Goal: Complete application form: Complete application form

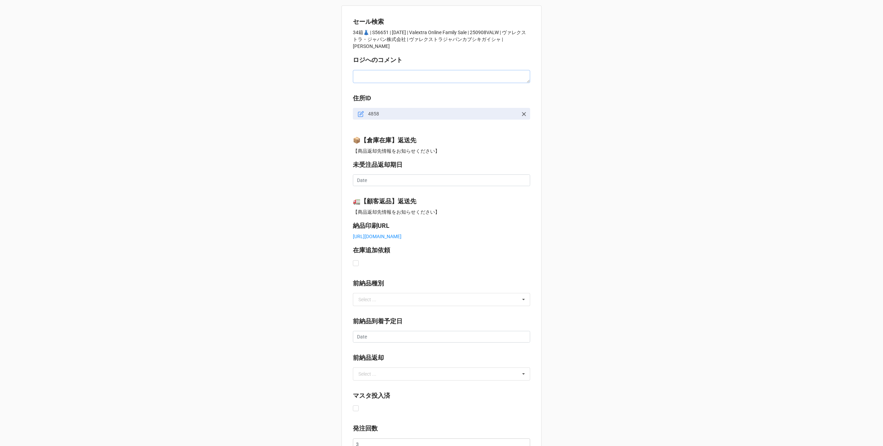
click at [367, 71] on textarea at bounding box center [441, 76] width 177 height 13
paste textarea "① [DATE]10:00まで<[DATE] 9:00までにオーダーを発注> ② [DATE]10:00まで<[DATE] 9:00までにオーダーを発注> ③…"
type textarea "x"
type textarea "① [DATE]10:00まで<[DATE] 9:00までにオーダーを発注> ② [DATE]10:00まで<[DATE] 9:00までにオーダーを発注> ③…"
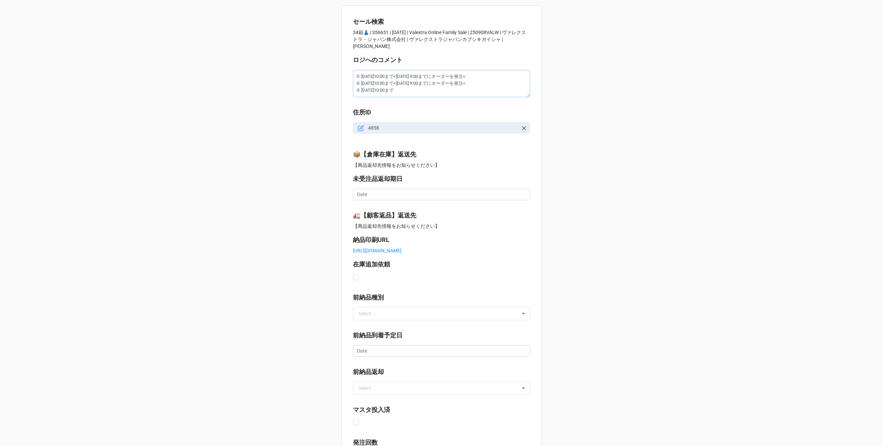
click at [436, 71] on textarea "① [DATE]10:00まで<[DATE] 9:00までにオーダーを発注> ② [DATE]10:00まで<[DATE] 9:00までにオーダーを発注> ③…" at bounding box center [441, 83] width 177 height 27
type textarea "x"
type textarea "① [DATE]10:00まで<[DATE] 9:00までnオーダーを発注> ② [DATE]10:00まで<[DATE] 9:00までにオーダーを発注> ③…"
type textarea "x"
type textarea "① [DATE]10:00まで<[DATE] 9:00までnoオーダーを発注> ② [DATE]10:00まで<[DATE] 9:00までにオーダーを発注> …"
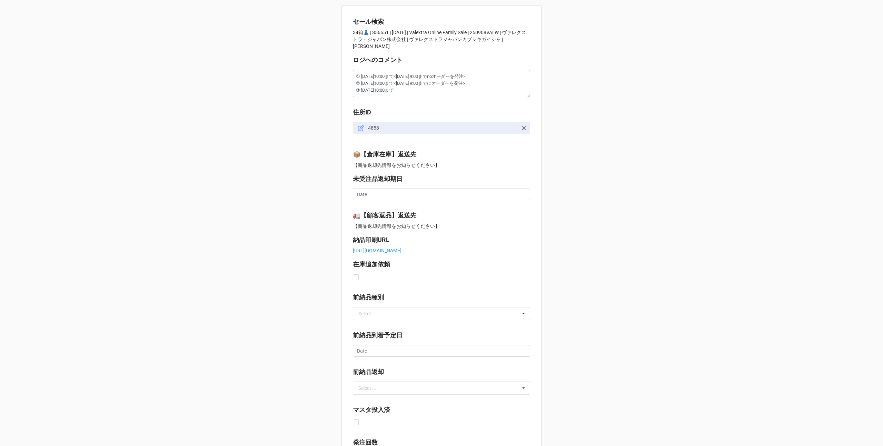
type textarea "x"
type textarea "① [DATE]10:00まで<[DATE] 9:00までnオーダーを発注> ② [DATE]10:00まで<[DATE] 9:00までにオーダーを発注> ③…"
type textarea "x"
type textarea "① [DATE]10:00まで<[DATE] 9:00までオーダーを発注> ② [DATE]10:00まで<[DATE] 9:00までにオーダーを発注> ③ …"
type textarea "x"
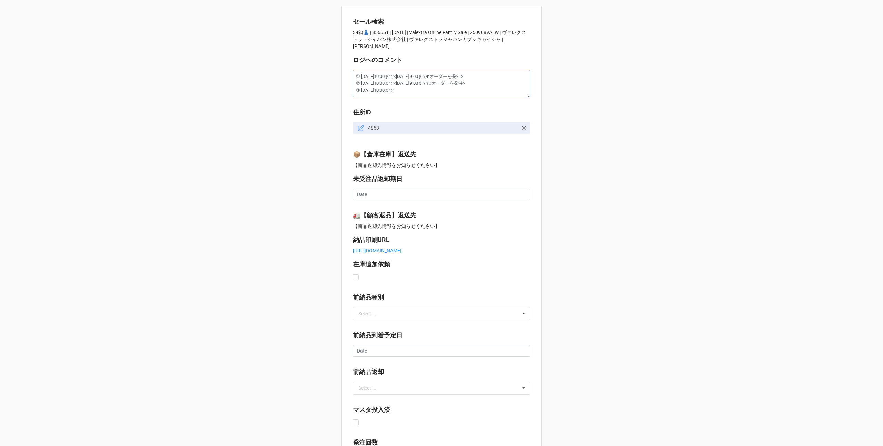
type textarea "① [DATE]10:00まで<[DATE] 9:00までのオーダーを発注> ② [DATE]10:00まで<[DATE] 9:00までにオーダーを発注> ③…"
type textarea "x"
type textarea "① [DATE]10:00まで<[DATE] 9:00までのオーダーを発注> ② [DATE]10:00まで<[DATE] 9:00までオーダーを発注> ③ …"
type textarea "x"
type textarea "① [DATE]10:00まで<[DATE] 9:00までのオーダーを発注> ② [DATE]10:00まで<[DATE] 9:00までのオーダーを発注> ③…"
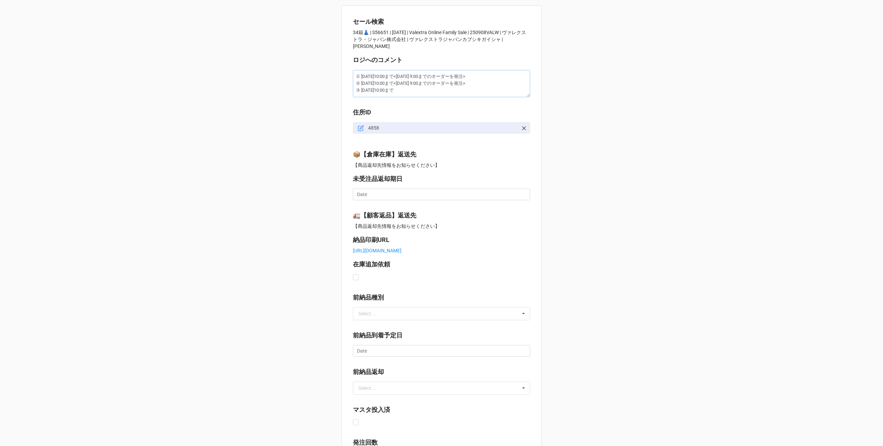
type textarea "x"
type textarea "① [DATE]10:00まで<[DATE] 9:00までのオーダーを発注> ② [DATE]10:00まで<[DATE] 9:00までのオーダーを発注> ③…"
click at [355, 70] on textarea "① [DATE]10:00まで<[DATE] 9:00までのオーダーを発注> ② [DATE]10:00まで<[DATE] 9:00までのオーダーを発注> ③…" at bounding box center [441, 83] width 177 height 27
type textarea "x"
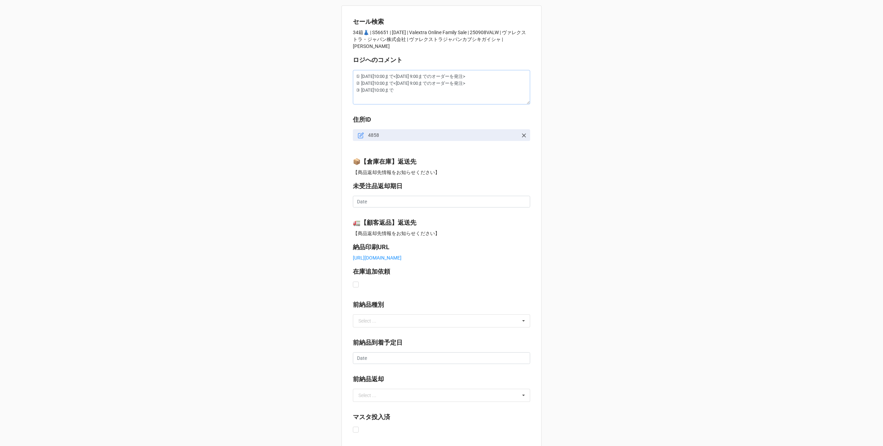
type textarea "① [DATE]10:00まで<[DATE] 9:00までのオーダーを発注> ② [DATE]10:00まで<[DATE] 9:00までのオーダーを発注> ③…"
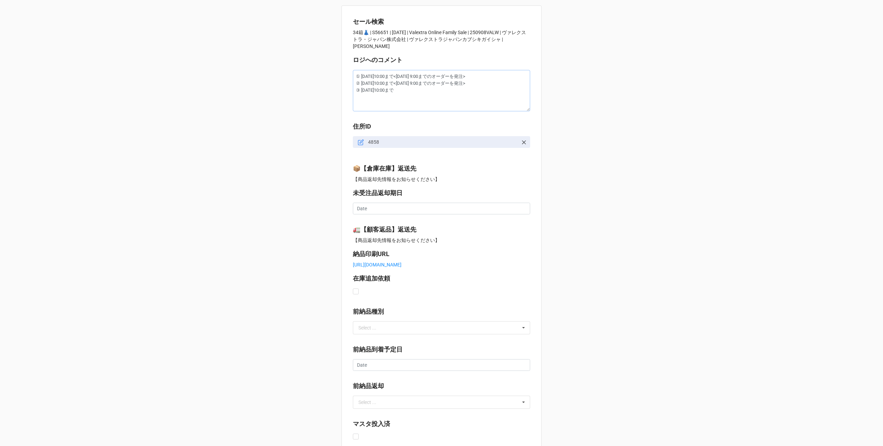
type textarea "x"
type textarea "① [DATE]10:00まで<[DATE] 9:00までのオーダーを発注> ② [DATE]10:00まで<[DATE] 9:00までのオーダーを発注> ③…"
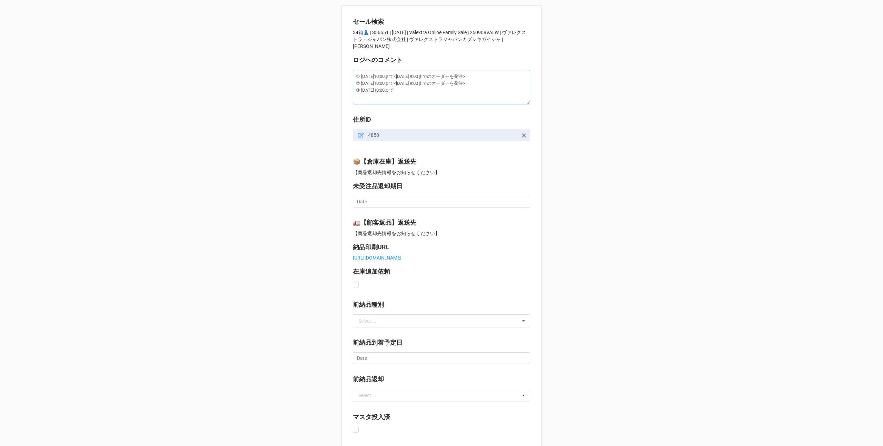
type textarea "x"
type textarea "は ① [DATE]10:00まで<[DATE] 9:00までのオーダーを発注> ② [DATE]10:00まで<[DATE] 9:00までのオーダーを発注>…"
type textarea "x"
type textarea "はc ① [DATE]10:00まで<[DATE] 9:00までのオーダーを発注> ② [DATE]10:00まで<[DATE] 9:00までのオーダーを発注…"
type textarea "x"
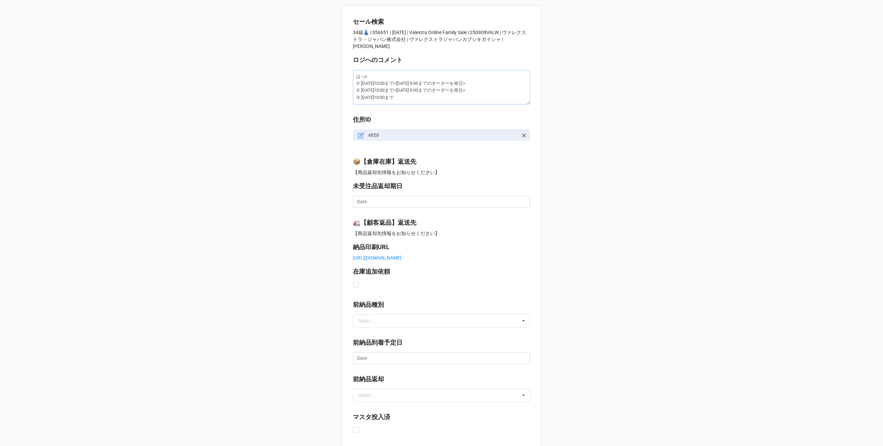
type textarea "はっcy ① [DATE]10:00まで<[DATE] 9:00までのオーダーを発注> ② [DATE]10:00まで<[DATE] 9:00までのオーダーを…"
type textarea "x"
type textarea "はっちゅ ① [DATE]10:00まで<[DATE] 9:00までのオーダーを発注> ② [DATE]10:00まで<[DATE] 9:00までのオーダーを…"
type textarea "x"
type textarea "発注 ① [DATE]10:00まで<[DATE] 9:00までのオーダーを発注> ② [DATE]10:00まで<[DATE] 9:00までのオーダーを発注…"
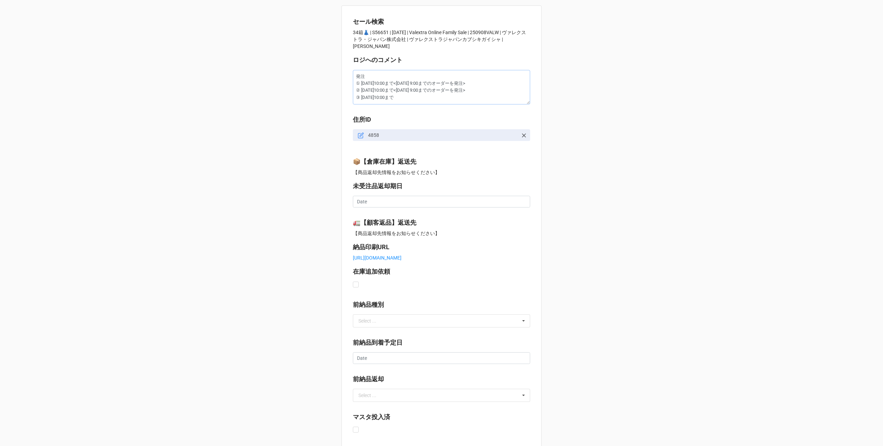
type textarea "x"
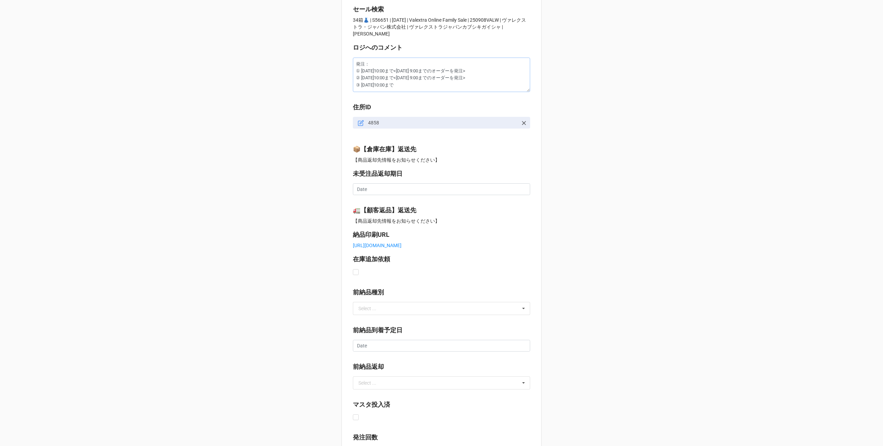
scroll to position [11, 0]
type textarea "発注： ① [DATE]10:00まで<[DATE] 9:00までのオーダーを発注> ② [DATE]10:00まで<[DATE] 9:00までのオーダーを発…"
click at [425, 66] on textarea "発注： ① [DATE]10:00まで<[DATE] 9:00までのオーダーを発注> ② [DATE]10:00まで<[DATE] 9:00までのオーダーを発…" at bounding box center [441, 76] width 177 height 34
type textarea "x"
type textarea "発注： ① [DATE]10:00まで<[DATE] 9:00Aまでのオーダーを発注> ② [DATE]10:00まで<[DATE] 9:00までのオーダーを…"
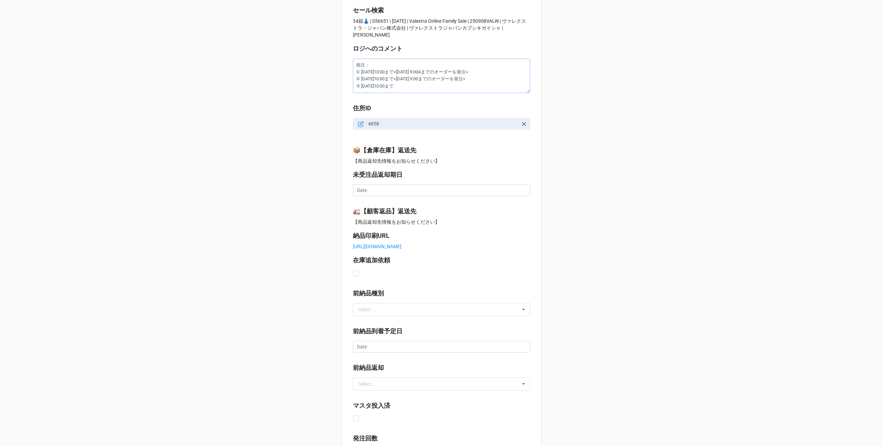
type textarea "x"
type textarea "発注： ① [DATE]10:00まで<[DATE] 9:00AMまでのオーダーを発注> ② [DATE]10:00まで<[DATE] 9:00までのオーダー…"
type textarea "x"
type textarea "発注： ① [DATE]10:00まで<[DATE] 9:00AMまでのオーダーを発注> ② [DATE]10:00まで<[DATE] 9:00AMまでのオー…"
type textarea "x"
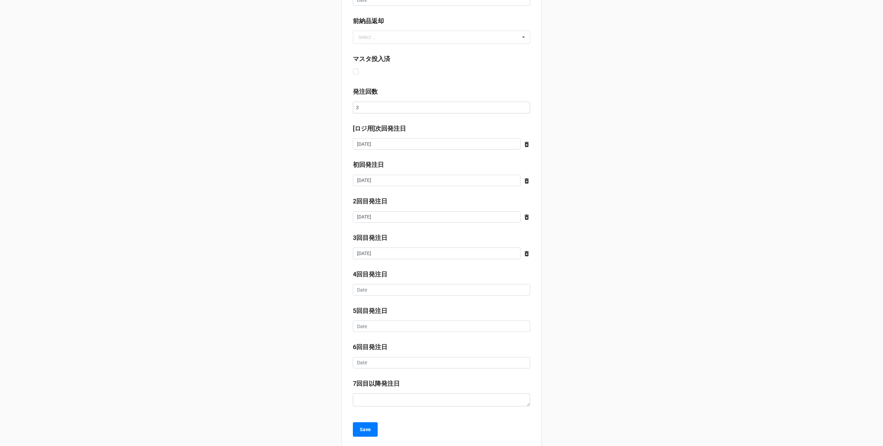
scroll to position [371, 0]
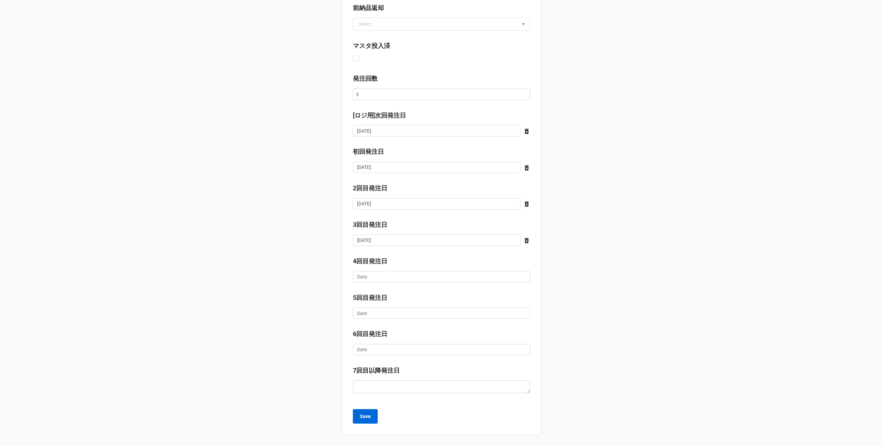
type textarea "発注： ① [DATE]10:00まで<[DATE] 9:00AMまでのオーダーを発注> ② [DATE]10:00まで<[DATE] 9:00AMまでのオー…"
click at [366, 419] on b "Save" at bounding box center [365, 416] width 11 height 7
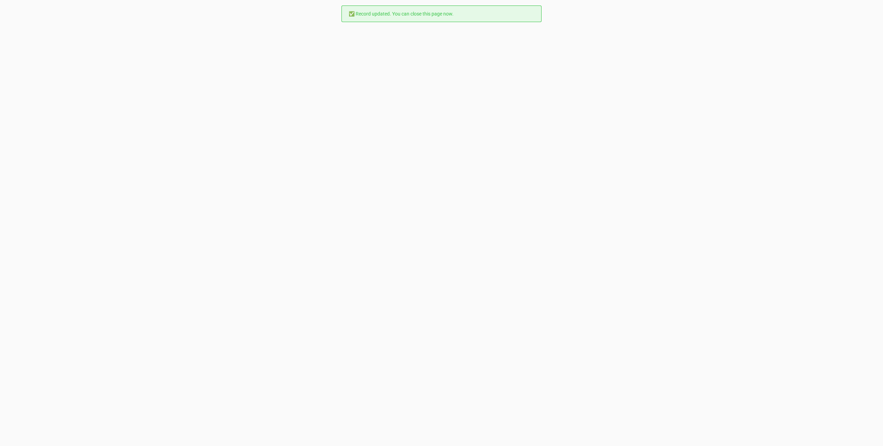
scroll to position [0, 0]
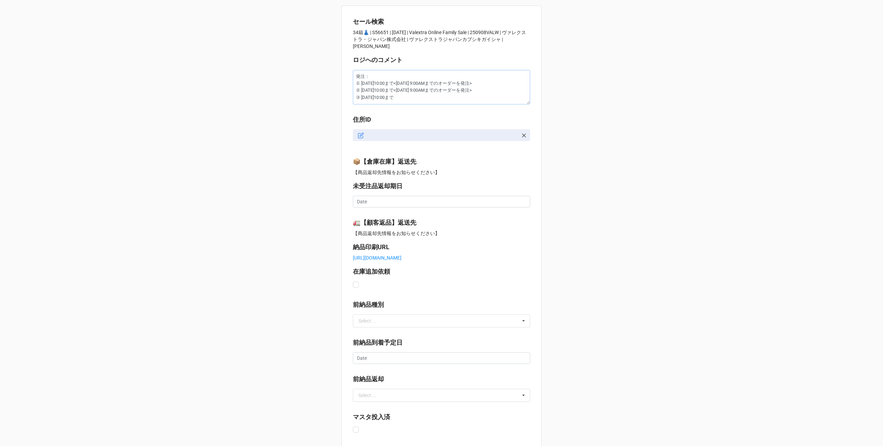
click at [408, 93] on textarea "発注： ① [DATE]10:00まで<[DATE] 9:00AMまでのオーダーを発注> ② [DATE]10:00まで<[DATE] 9:00AMまでのオー…" at bounding box center [441, 87] width 177 height 34
type textarea "x"
type textarea "発注： ① [DATE]10:00まで<[DATE] 9:00AMまでのオーダーを発注> ② [DATE]10:00まで<[DATE] 9:00AMまでのオー…"
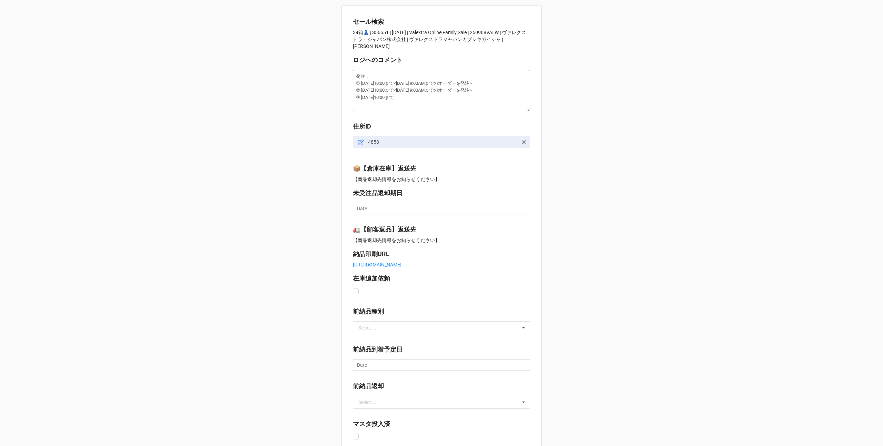
type textarea "x"
type textarea "発注： ① 9/10（水）10:00まで<9/10 9:00AMまでのオーダーを発注> ② 9/16（火）10:00まで<9/16 9:00AMまでのオーダー…"
type textarea "x"
type textarea "発注： ① 9/10（水）10:00まで<9/10 9:00AMまでのオーダーを発注> ② 9/16（火）10:00まで<9/16 9:00AMまでのオーダー…"
type textarea "x"
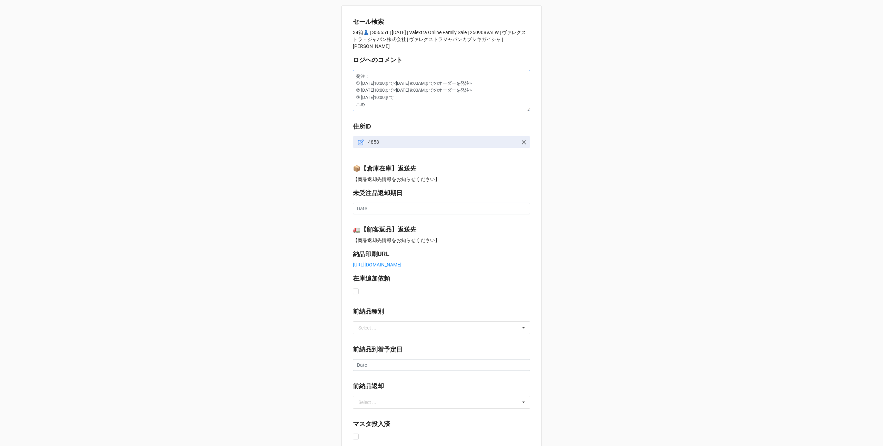
type textarea "発注： ① 9/10（水）10:00まで<9/10 9:00AMまでのオーダーを発注> ② 9/16（火）10:00まで<9/16 9:00AMまでのオーダー…"
type textarea "x"
type textarea "発注： ① 9/10（水）10:00まで<9/10 9:00AMまでのオーダーを発注> ② 9/16（火）10:00まで<9/16 9:00AMまでのオーダー…"
type textarea "x"
type textarea "発注： ① 9/10（水）10:00まで<9/10 9:00AMまでのオーダーを発注> ② 9/16（火）10:00まで<9/16 9:00AMまでのオーダー…"
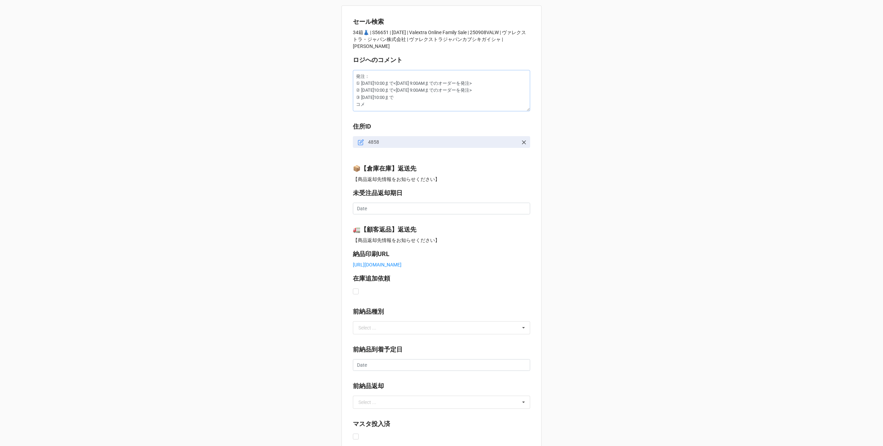
type textarea "x"
type textarea "発注： ① 9/10（水）10:00まで<9/10 9:00AMまでのオーダーを発注> ② 9/16（火）10:00まで<9/16 9:00AMまでのオーダー…"
type textarea "x"
type textarea "発注： ① 9/10（水）10:00まで<9/10 9:00AMまでのオーダーを発注> ② 9/16（火）10:00まで<9/16 9:00AMまでのオーダー…"
type textarea "x"
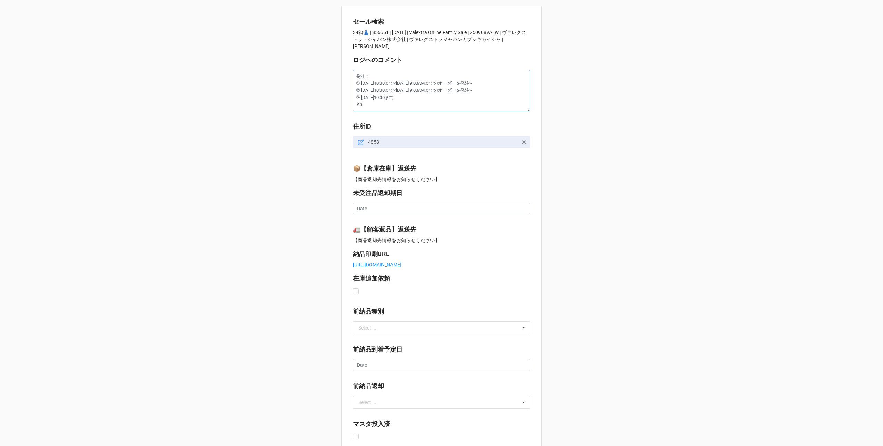
type textarea "発注： ① 9/10（水）10:00まで<9/10 9:00AMまでのオーダーを発注> ② 9/16（火）10:00まで<9/16 9:00AMまでのオーダー…"
type textarea "x"
type textarea "発注： ① 9/10（水）10:00まで<9/10 9:00AMまでのオーダーを発注> ② 9/16（火）10:00まで<9/16 9:00AMまでのオーダー…"
type textarea "x"
type textarea "発注： ① 9/10（水）10:00まで<9/10 9:00AMまでのオーダーを発注> ② 9/16（火）10:00まで<9/16 9:00AMまでのオーダー…"
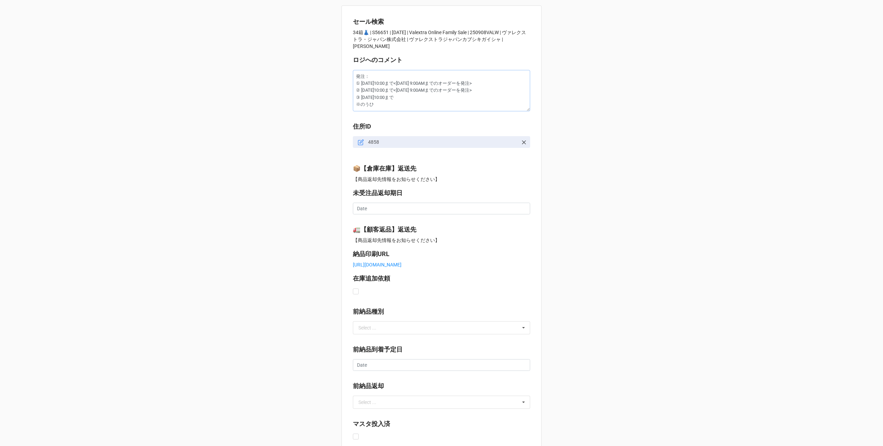
type textarea "x"
type textarea "発注： ① 9/10（水）10:00まで<9/10 9:00AMまでのオーダーを発注> ② 9/16（火）10:00まで<9/16 9:00AMまでのオーダー…"
type textarea "x"
type textarea "発注： ① 9/10（水）10:00まで<9/10 9:00AMまでのオーダーを発注> ② 9/16（火）10:00まで<9/16 9:00AMまでのオーダー…"
type textarea "x"
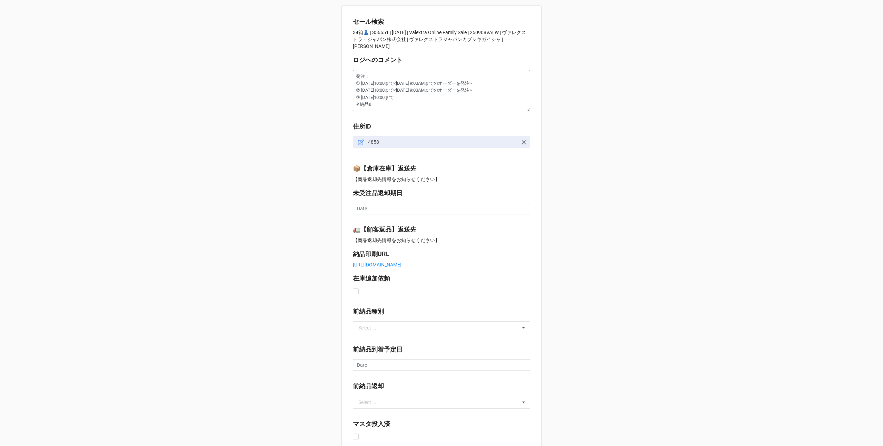
type textarea "発注： ① 9/10（水）10:00まで<9/10 9:00AMまでのオーダーを発注> ② 9/16（火）10:00まで<9/16 9:00AMまでのオーダー…"
type textarea "x"
type textarea "発注： ① 9/10（水）10:00まで<9/10 9:00AMまでのオーダーを発注> ② 9/16（火）10:00まで<9/16 9:00AMまでのオーダー…"
type textarea "x"
type textarea "発注： ① 9/10（水）10:00まで<9/10 9:00AMまでのオーダーを発注> ② 9/16（火）10:00まで<9/16 9:00AMまでのオーダー…"
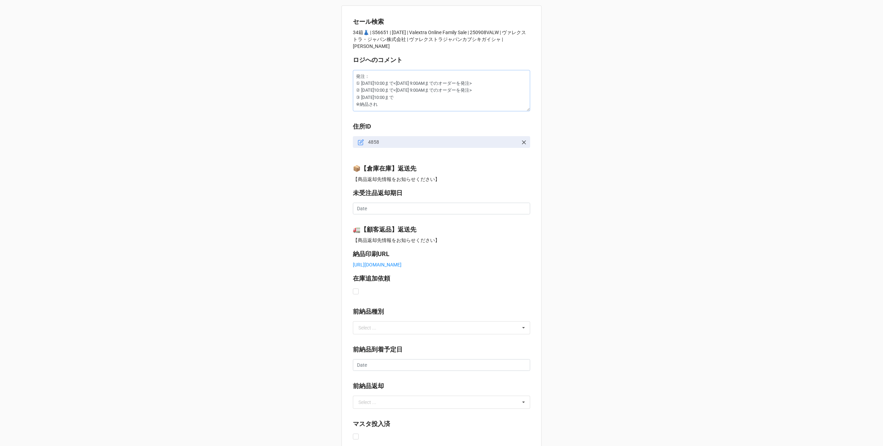
type textarea "x"
type textarea "発注： ① 9/10（水）10:00まで<9/10 9:00AMまでのオーダーを発注> ② 9/16（火）10:00まで<9/16 9:00AMまでのオーダー…"
type textarea "x"
type textarea "発注： ① 9/10（水）10:00まで<9/10 9:00AMまでのオーダーを発注> ② 9/16（火）10:00まで<9/16 9:00AMまでのオーダー…"
type textarea "x"
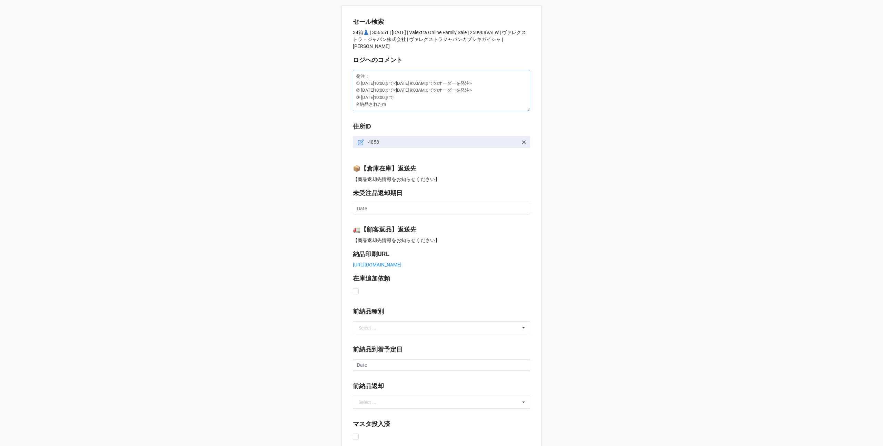
type textarea "発注： ① 9/10（水）10:00まで<9/10 9:00AMまでのオーダーを発注> ② 9/16（火）10:00まで<9/16 9:00AMまでのオーダー…"
type textarea "x"
type textarea "発注： ① 9/10（水）10:00まで<9/10 9:00AMまでのオーダーを発注> ② 9/16（火）10:00まで<9/16 9:00AMまでのオーダー…"
type textarea "x"
type textarea "発注： ① 9/10（水）10:00まで<9/10 9:00AMまでのオーダーを発注> ② 9/16（火）10:00まで<9/16 9:00AMまでのオーダー…"
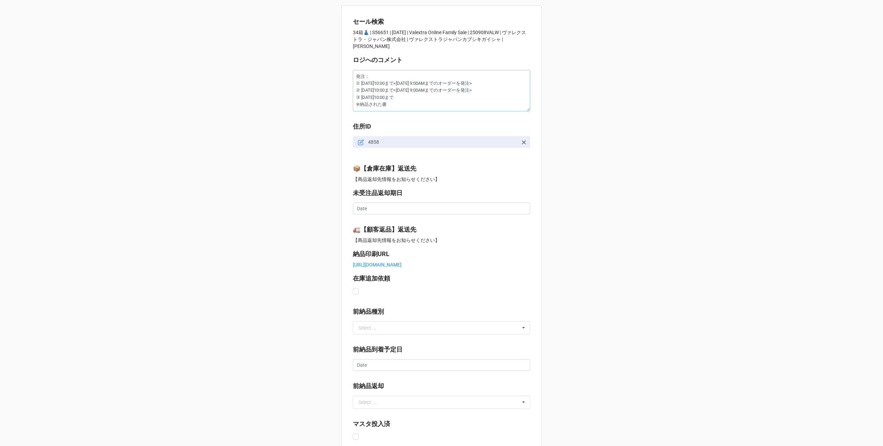
type textarea "x"
type textarea "発注： ① 9/10（水）10:00まで<9/10 9:00AMまでのオーダーを発注> ② 9/16（火）10:00まで<9/16 9:00AMまでのオーダー…"
type textarea "x"
type textarea "発注： ① 9/10（水）10:00まで<9/10 9:00AMまでのオーダーを発注> ② 9/16（火）10:00まで<9/16 9:00AMまでのオーダー…"
type textarea "x"
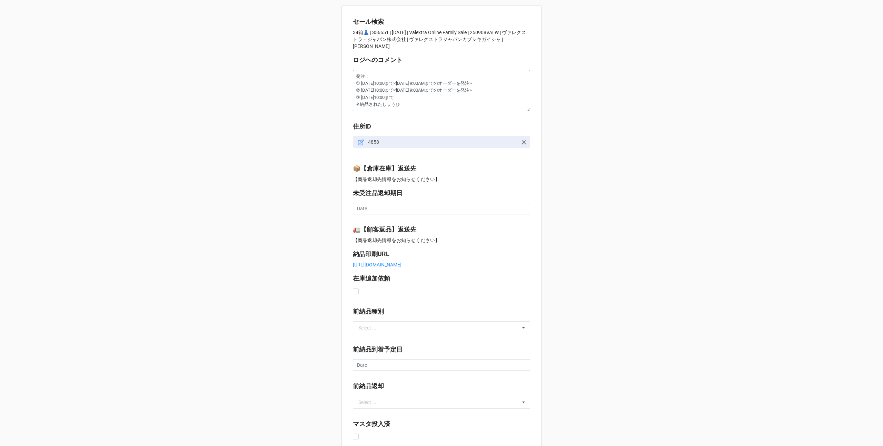
type textarea "発注： ① 9/10（水）10:00まで<9/10 9:00AMまでのオーダーを発注> ② 9/16（火）10:00まで<9/16 9:00AMまでのオーダー…"
type textarea "x"
type textarea "発注： ① 9/10（水）10:00まで<9/10 9:00AMまでのオーダーを発注> ② 9/16（火）10:00まで<9/16 9:00AMまでのオーダー…"
type textarea "x"
type textarea "発注： ① 9/10（水）10:00まで<9/10 9:00AMまでのオーダーを発注> ② 9/16（火）10:00まで<9/16 9:00AMまでのオーダー…"
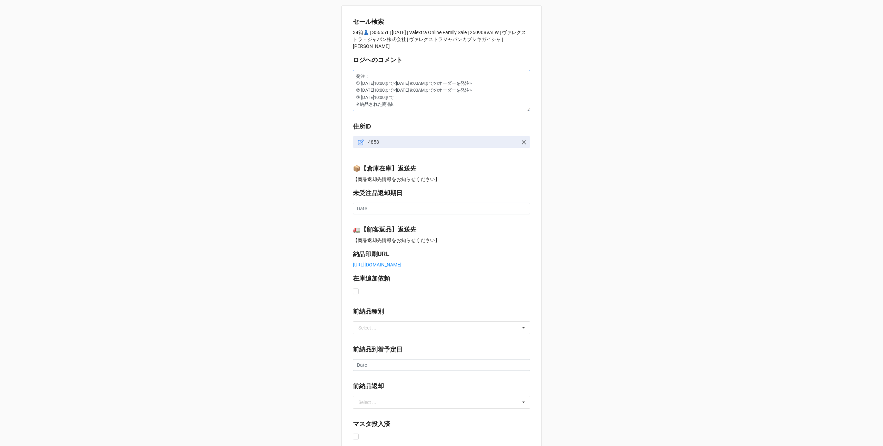
type textarea "x"
type textarea "発注： ① 9/10（水）10:00まで<9/10 9:00AMまでのオーダーを発注> ② 9/16（火）10:00まで<9/16 9:00AMまでのオーダー…"
type textarea "x"
type textarea "発注： ① 9/10（水）10:00まで<9/10 9:00AMまでのオーダーを発注> ② 9/16（火）10:00まで<9/16 9:00AMまでのオーダー…"
type textarea "x"
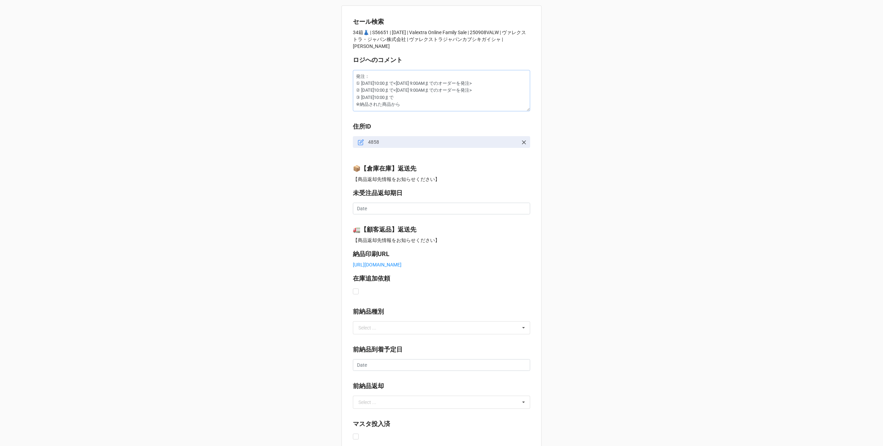
type textarea "発注： ① 9/10（水）10:00まで<9/10 9:00AMまでのオーダーを発注> ② 9/16（火）10:00まで<9/16 9:00AMまでのオーダー…"
type textarea "x"
type textarea "発注： ① 9/10（水）10:00まで<9/10 9:00AMまでのオーダーを発注> ② 9/16（火）10:00まで<9/16 9:00AMまでのオーダー…"
type textarea "x"
type textarea "発注： ① 9/10（水）10:00まで<9/10 9:00AMまでのオーダーを発注> ② 9/16（火）10:00まで<9/16 9:00AMまでのオーダー…"
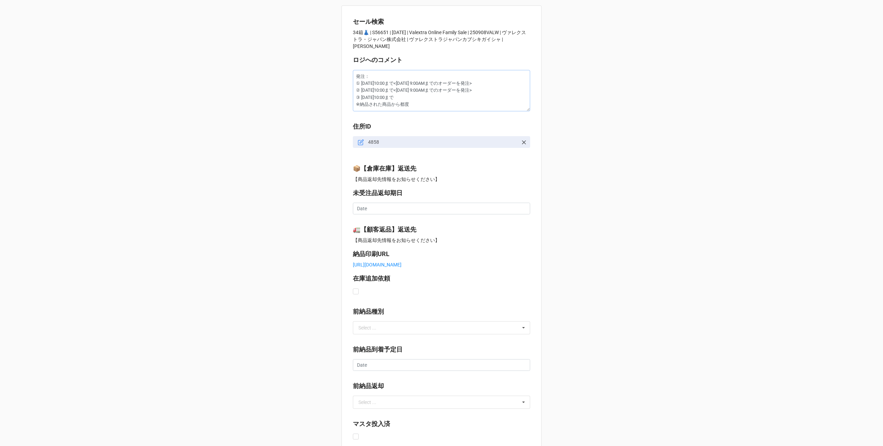
type textarea "x"
type textarea "発注： ① 9/10（水）10:00まで<9/10 9:00AMまでのオーダーを発注> ② 9/16（火）10:00まで<9/16 9:00AMまでのオーダー…"
type textarea "x"
type textarea "発注： ① 9/10（水）10:00まで<9/10 9:00AMまでのオーダーを発注> ② 9/16（火）10:00まで<9/16 9:00AMまでのオーダー…"
type textarea "x"
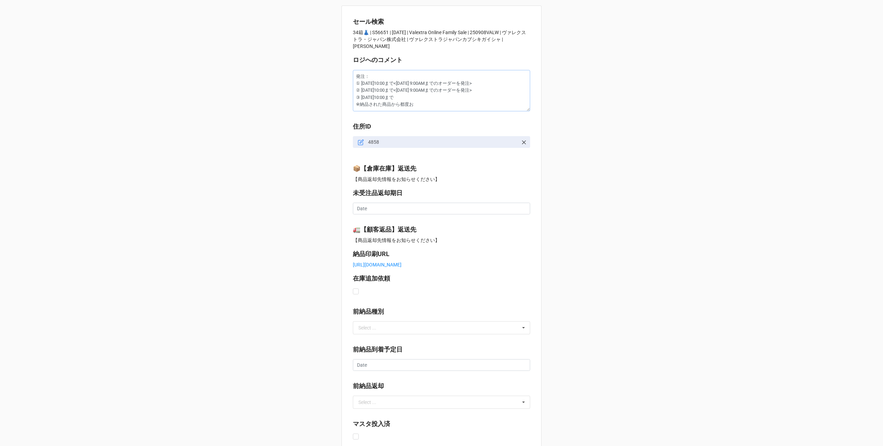
type textarea "発注： ① 9/10（水）10:00まで<9/10 9:00AMまでのオーダーを発注> ② 9/16（火）10:00まで<9/16 9:00AMまでのオーダー…"
type textarea "x"
type textarea "発注： ① 9/10（水）10:00まで<9/10 9:00AMまでのオーダーを発注> ② 9/16（火）10:00まで<9/16 9:00AMまでのオーダー…"
type textarea "x"
type textarea "発注： ① 9/10（水）10:00まで<9/10 9:00AMまでのオーダーを発注> ② 9/16（火）10:00まで<9/16 9:00AMまでのオーダー…"
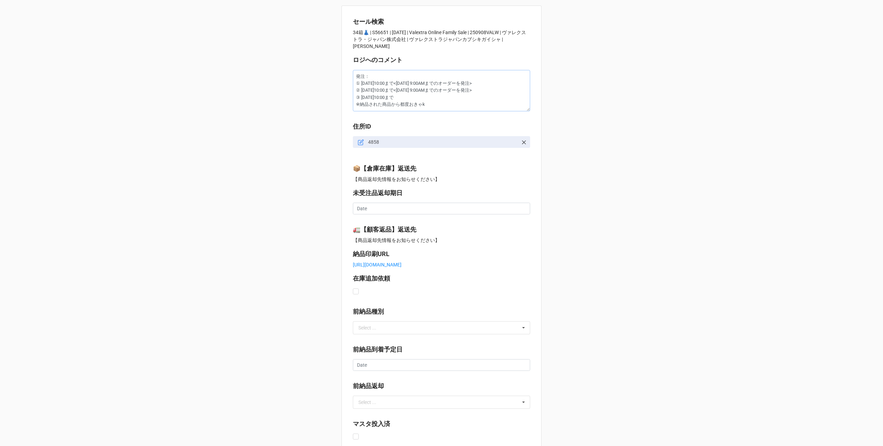
type textarea "x"
type textarea "発注： ① 9/10（水）10:00まで<9/10 9:00AMまでのオーダーを発注> ② 9/16（火）10:00まで<9/16 9:00AMまでのオーダー…"
type textarea "x"
type textarea "発注： ① 9/10（水）10:00まで<9/10 9:00AMまでのオーダーを発注> ② 9/16（火）10:00まで<9/16 9:00AMまでのオーダー…"
type textarea "x"
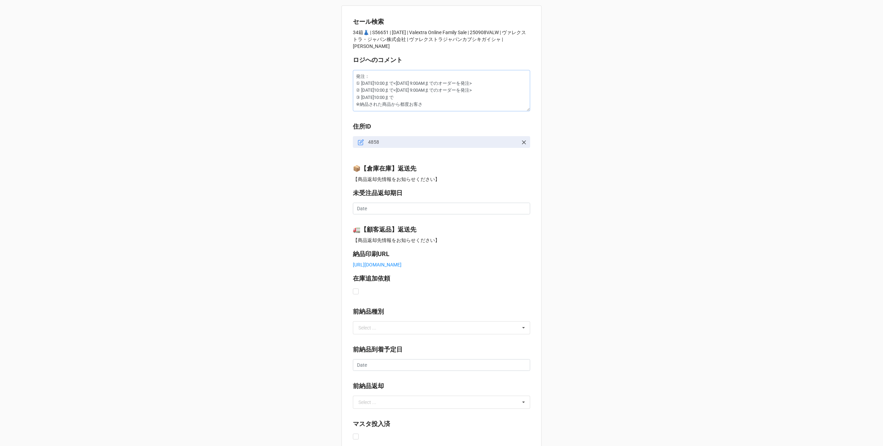
type textarea "発注： ① 9/10（水）10:00まで<9/10 9:00AMまでのオーダーを発注> ② 9/16（火）10:00まで<9/16 9:00AMまでのオーダー…"
type textarea "x"
type textarea "発注： ① 9/10（水）10:00まで<9/10 9:00AMまでのオーダーを発注> ② 9/16（火）10:00まで<9/16 9:00AMまでのオーダー…"
type textarea "x"
type textarea "発注： ① 9/10（水）10:00まで<9/10 9:00AMまでのオーダーを発注> ② 9/16（火）10:00まで<9/16 9:00AMまでのオーダー…"
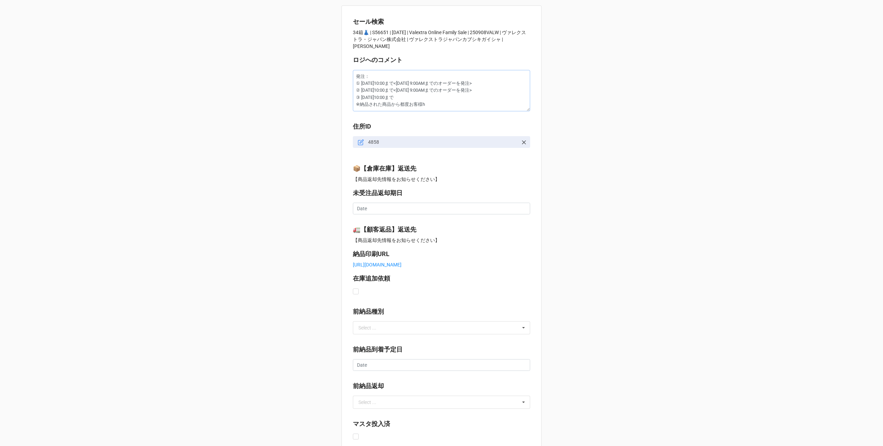
type textarea "x"
type textarea "発注： ① 9/10（水）10:00まで<9/10 9:00AMまでのオーダーを発注> ② 9/16（火）10:00まで<9/16 9:00AMまでのオーダー…"
type textarea "x"
type textarea "発注： ① 9/10（水）10:00まで<9/10 9:00AMまでのオーダーを発注> ② 9/16（火）10:00まで<9/16 9:00AMまでのオーダー…"
type textarea "x"
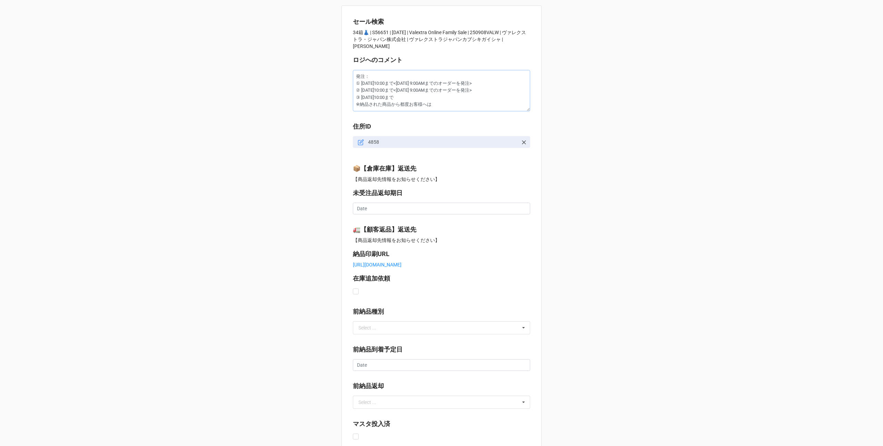
type textarea "発注： ① 9/10（水）10:00まで<9/10 9:00AMまでのオーダーを発注> ② 9/16（火）10:00まで<9/16 9:00AMまでのオーダー…"
type textarea "x"
type textarea "発注： ① 9/10（水）10:00まで<9/10 9:00AMまでのオーダーを発注> ② 9/16（火）10:00まで<9/16 9:00AMまでのオーダー…"
type textarea "x"
type textarea "発注： ① 9/10（水）10:00まで<9/10 9:00AMまでのオーダーを発注> ② 9/16（火）10:00まで<9/16 9:00AMまでのオーダー…"
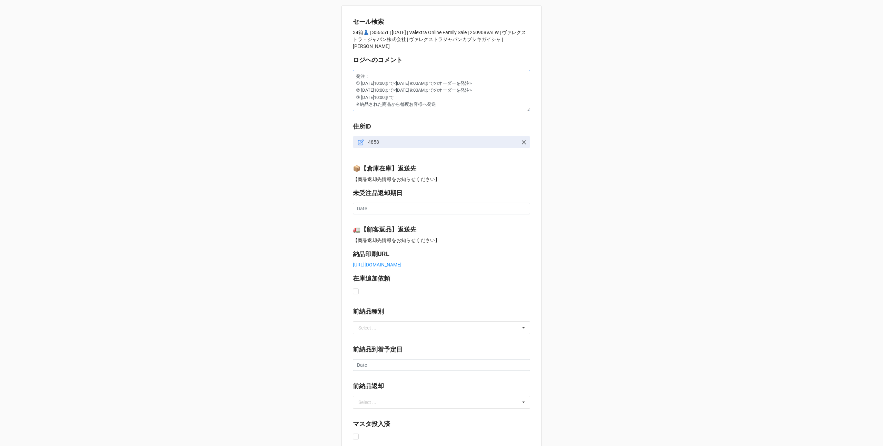
type textarea "x"
type textarea "発注： ① 9/10（水）10:00まで<9/10 9:00AMまでのオーダーを発注> ② 9/16（火）10:00まで<9/16 9:00AMまでのオーダー…"
type textarea "x"
type textarea "発注： ① 9/10（水）10:00まで<9/10 9:00AMまでのオーダーを発注> ② 9/16（火）10:00まで<9/16 9:00AMまでのオーダー…"
type textarea "x"
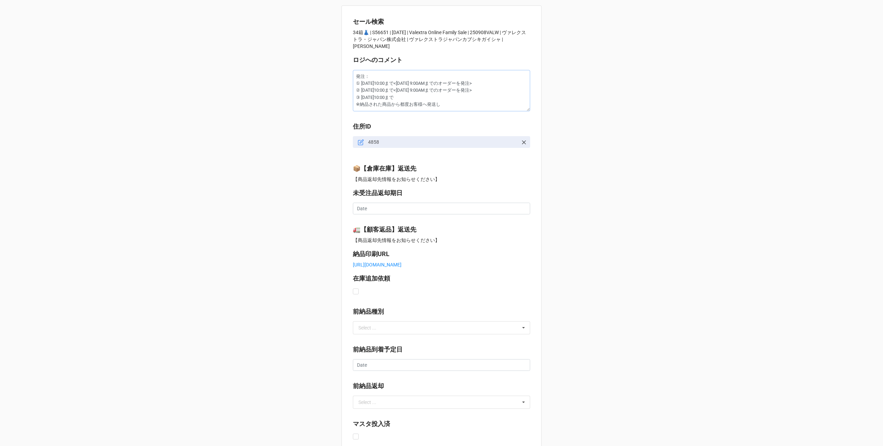
type textarea "発注： ① 9/10（水）10:00まで<9/10 9:00AMまでのオーダーを発注> ② 9/16（火）10:00まで<9/16 9:00AMまでのオーダー…"
type textarea "x"
type textarea "発注： ① 9/10（水）10:00まで<9/10 9:00AMまでのオーダーを発注> ② 9/16（火）10:00まで<9/16 9:00AMまでのオーダー…"
type textarea "x"
type textarea "発注： ① 9/10（水）10:00まで<9/10 9:00AMまでのオーダーを発注> ② 9/16（火）10:00まで<9/16 9:00AMまでのオーダー…"
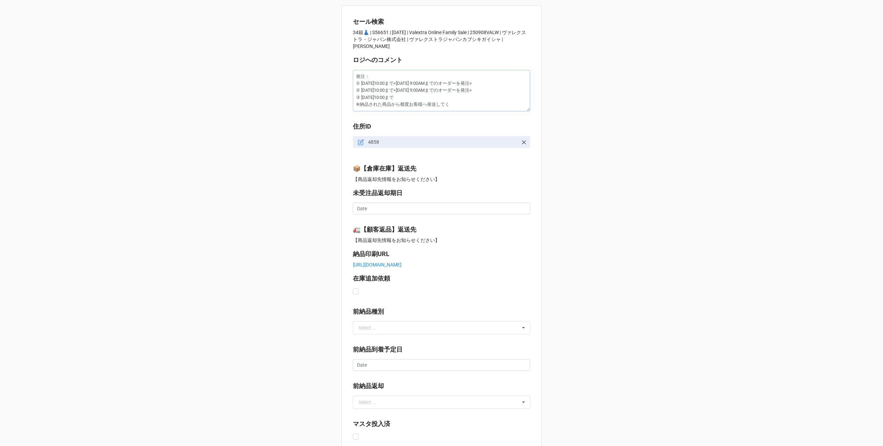
type textarea "x"
type textarea "発注： ① 9/10（水）10:00まで<9/10 9:00AMまでのオーダーを発注> ② 9/16（火）10:00まで<9/16 9:00AMまでのオーダー…"
type textarea "x"
type textarea "発注： ① 9/10（水）10:00まで<9/10 9:00AMまでのオーダーを発注> ② 9/16（火）10:00まで<9/16 9:00AMまでのオーダー…"
type textarea "x"
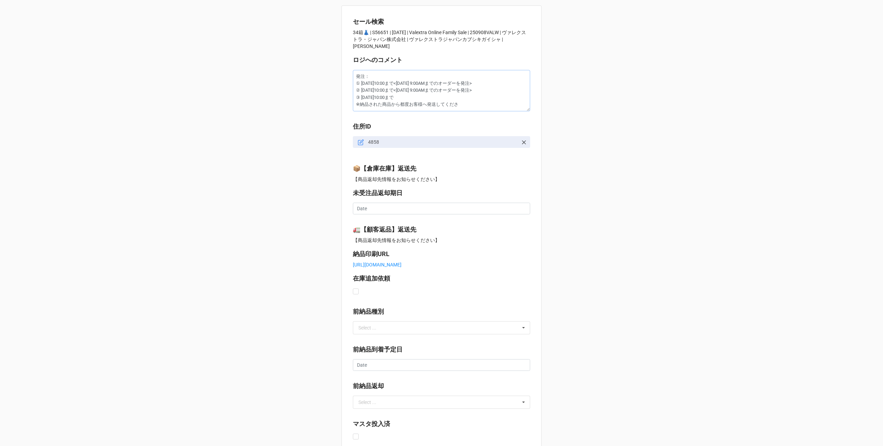
type textarea "発注： ① 9/10（水）10:00まで<9/10 9:00AMまでのオーダーを発注> ② 9/16（火）10:00まで<9/16 9:00AMまでのオーダー…"
type textarea "x"
type textarea "発注： ① 9/10（水）10:00まで<9/10 9:00AMまでのオーダーを発注> ② 9/16（火）10:00まで<9/16 9:00AMまでのオーダー…"
type textarea "x"
type textarea "発注： ① 9/10（水）10:00まで<9/10 9:00AMまでのオーダーを発注> ② 9/16（火）10:00まで<9/16 9:00AMまでのオーダー…"
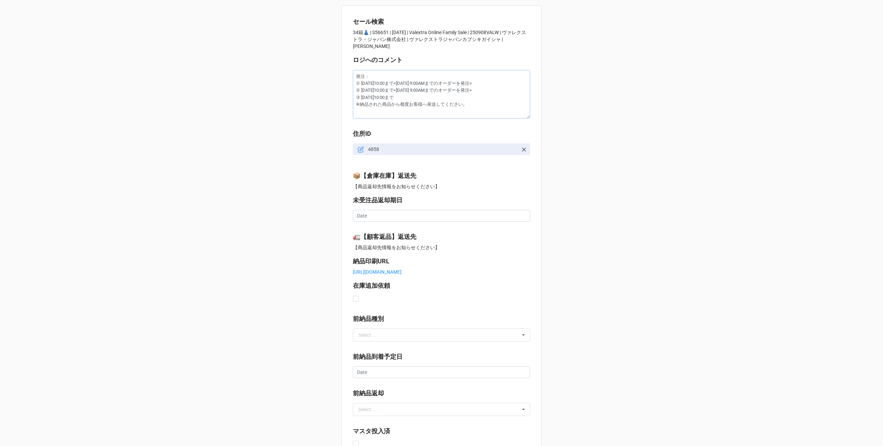
type textarea "x"
type textarea "発注： ① 9/10（水）10:00まで<9/10 9:00AMまでのオーダーを発注> ② 9/16（火）10:00まで<9/16 9:00AMまでのオーダー…"
type textarea "x"
type textarea "発注： ① 9/10（水）10:00まで<9/10 9:00AMまでのオーダーを発注> ② 9/16（火）10:00まで<9/16 9:00AMまでのオーダー…"
type textarea "x"
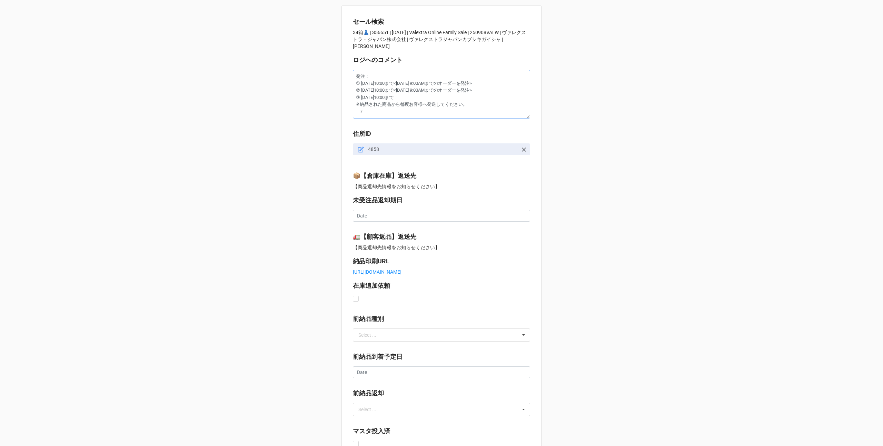
type textarea "発注： ① 9/10（水）10:00まで<9/10 9:00AMまでのオーダーを発注> ② 9/16（火）10:00まで<9/16 9:00AMまでのオーダー…"
type textarea "x"
type textarea "発注： ① 9/10（水）10:00まで<9/10 9:00AMまでのオーダーを発注> ② 9/16（火）10:00まで<9/16 9:00AMまでのオーダー…"
type textarea "x"
type textarea "発注： ① 9/10（水）10:00まで<9/10 9:00AMまでのオーダーを発注> ② 9/16（火）10:00まで<9/16 9:00AMまでのオーダー…"
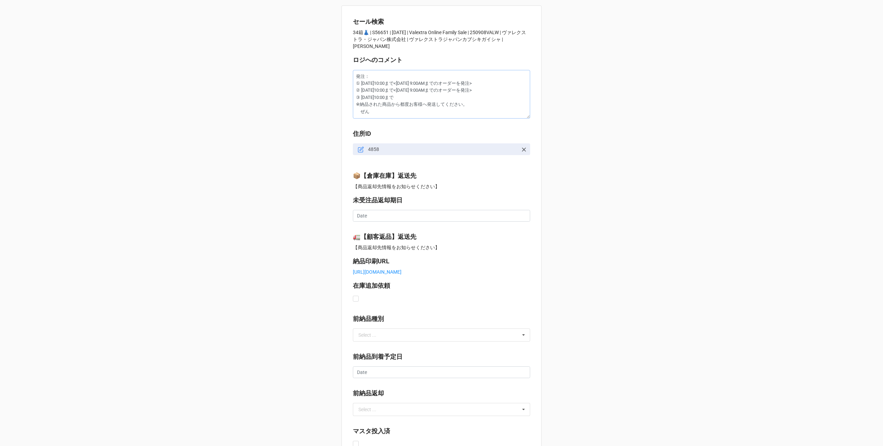
type textarea "x"
type textarea "発注： ① 9/10（水）10:00まで<9/10 9:00AMまでのオーダーを発注> ② 9/16（火）10:00まで<9/16 9:00AMまでのオーダー…"
type textarea "x"
type textarea "発注： ① 9/10（水）10:00まで<9/10 9:00AMまでのオーダーを発注> ② 9/16（火）10:00まで<9/16 9:00AMまでのオーダー…"
type textarea "x"
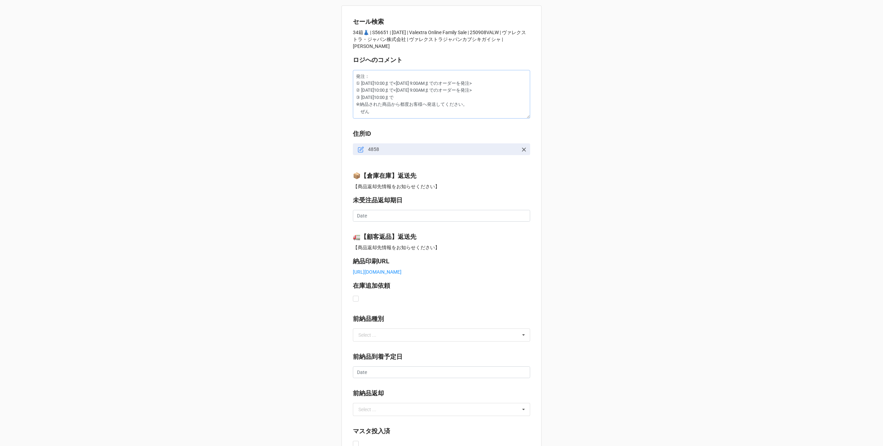
type textarea "発注： ① 9/10（水）10:00まで<9/10 9:00AMまでのオーダーを発注> ② 9/16（火）10:00まで<9/16 9:00AMまでのオーダー…"
type textarea "x"
type textarea "発注： ① 9/10（水）10:00まで<9/10 9:00AMまでのオーダーを発注> ② 9/16（火）10:00まで<9/16 9:00AMまでのオーダー…"
type textarea "x"
type textarea "発注： ① 9/10（水）10:00まで<9/10 9:00AMまでのオーダーを発注> ② 9/16（火）10:00まで<9/16 9:00AMまでのオーダー…"
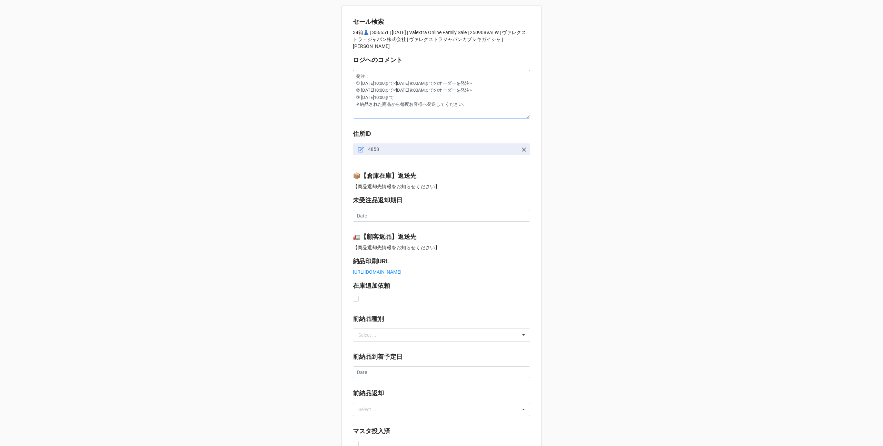
type textarea "x"
type textarea "発注： ① 9/10（水）10:00まで<9/10 9:00AMまでのオーダーを発注> ② 9/16（火）10:00まで<9/16 9:00AMまでのオーダー…"
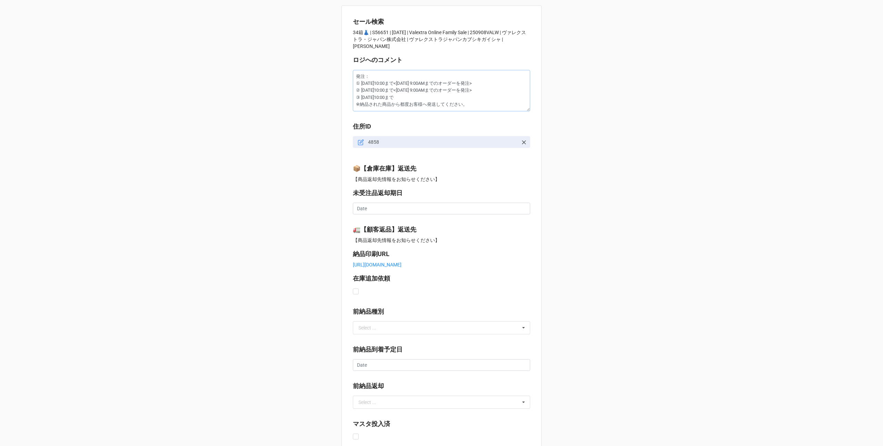
drag, startPoint x: 469, startPoint y: 98, endPoint x: 341, endPoint y: 98, distance: 127.9
click at [341, 98] on div "セール検索 34箱👗 | S56651 | 08/28 (木) | Valextra Online Family Sale | 250908VALW | ヴァ…" at bounding box center [441, 410] width 200 height 808
click at [480, 99] on textarea "発注： ① 9/10（水）10:00まで<9/10 9:00AMまでのオーダーを発注> ② 9/16（火）10:00まで<9/16 9:00AMまでのオーダー…" at bounding box center [441, 90] width 177 height 41
click at [477, 99] on textarea "発注： ① 9/10（水）10:00まで<9/10 9:00AMまでのオーダーを発注> ② 9/16（火）10:00まで<9/16 9:00AMまでのオーダー…" at bounding box center [441, 90] width 177 height 41
type textarea "x"
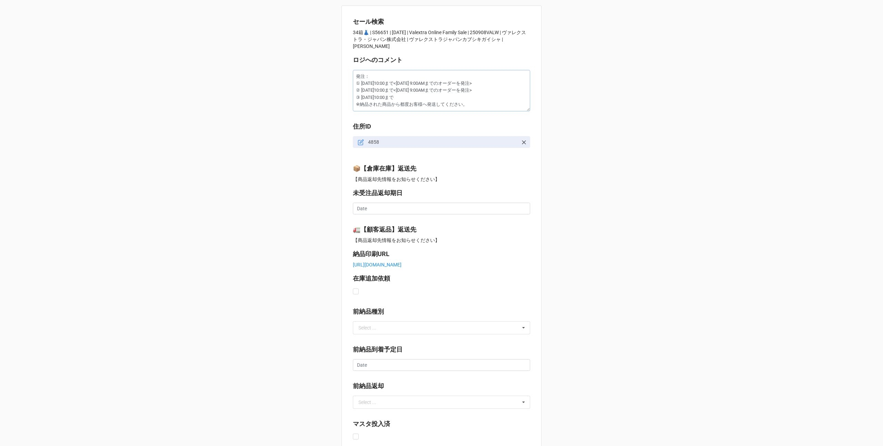
type textarea "発注： ① 9/10（水）10:00まで<9/10 9:00AMまでのオーダーを発注> ② 9/16（火）10:00まで<9/16 9:00AMまでのオーダー…"
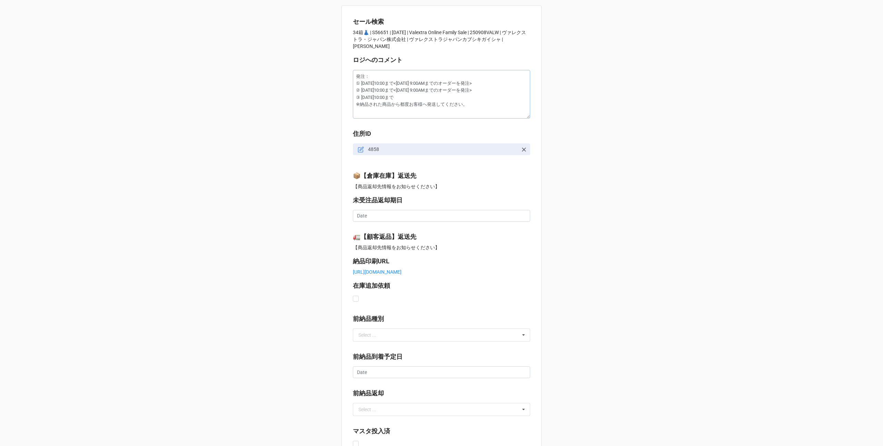
type textarea "x"
type textarea "発注： ① 9/10（水）10:00まで<9/10 9:00AMまでのオーダーを発注> ② 9/16（火）10:00まで<9/16 9:00AMまでのオーダー…"
type textarea "x"
type textarea "発注： ① 9/10（水）10:00まで<9/10 9:00AMまでのオーダーを発注> ② 9/16（火）10:00まで<9/16 9:00AMまでのオーダー…"
type textarea "x"
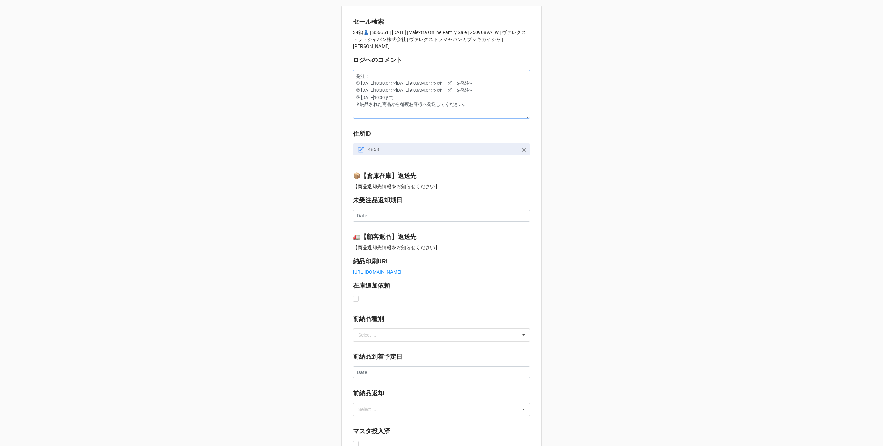
type textarea "発注： ① 9/10（水）10:00まで<9/10 9:00AMまでのオーダーを発注> ② 9/16（火）10:00まで<9/16 9:00AMまでのオーダー…"
type textarea "x"
type textarea "発注： ① 9/10（水）10:00まで<9/10 9:00AMまでのオーダーを発注> ② 9/16（火）10:00まで<9/16 9:00AMまでのオーダー…"
type textarea "x"
type textarea "発注： ① 9/10（水）10:00まで<9/10 9:00AMまでのオーダーを発注> ② 9/16（火）10:00まで<9/16 9:00AMまでのオーダー…"
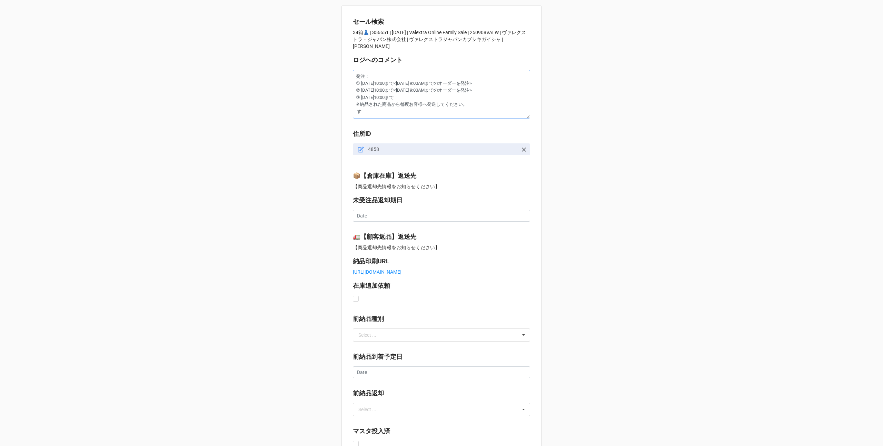
type textarea "x"
type textarea "発注： ① 9/10（水）10:00まで<9/10 9:00AMまでのオーダーを発注> ② 9/16（火）10:00まで<9/16 9:00AMまでのオーダー…"
type textarea "x"
type textarea "発注： ① 9/10（水）10:00まで<9/10 9:00AMまでのオーダーを発注> ② 9/16（火）10:00まで<9/16 9:00AMまでのオーダー…"
type textarea "x"
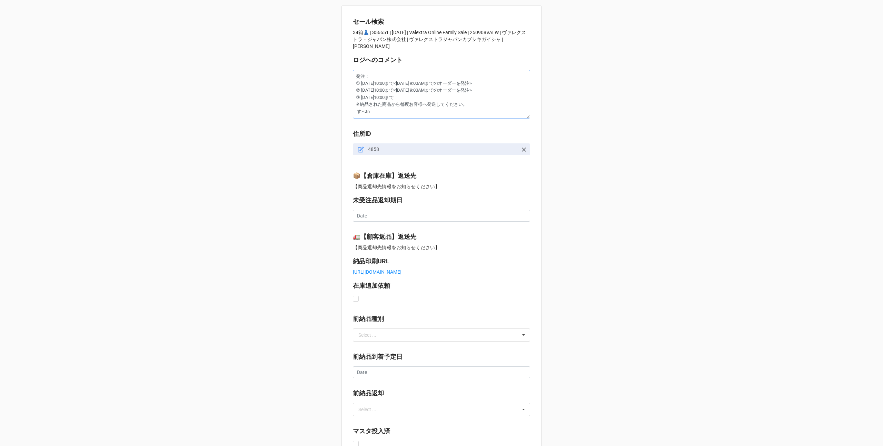
type textarea "発注： ① 9/10（水）10:00まで<9/10 9:00AMまでのオーダーを発注> ② 9/16（火）10:00まで<9/16 9:00AMまでのオーダー…"
type textarea "x"
type textarea "発注： ① 9/10（水）10:00まで<9/10 9:00AMまでのオーダーを発注> ② 9/16（火）10:00まで<9/16 9:00AMまでのオーダー…"
type textarea "x"
type textarea "発注： ① 9/10（水）10:00まで<9/10 9:00AMまでのオーダーを発注> ② 9/16（火）10:00まで<9/16 9:00AMまでのオーダー…"
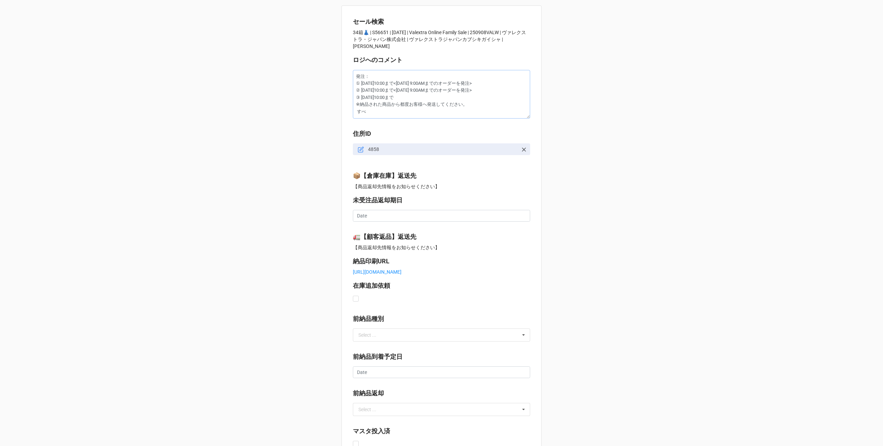
type textarea "x"
type textarea "発注： ① 9/10（水）10:00まで<9/10 9:00AMまでのオーダーを発注> ② 9/16（火）10:00まで<9/16 9:00AMまでのオーダー…"
type textarea "x"
type textarea "発注： ① 9/10（水）10:00まで<9/10 9:00AMまでのオーダーを発注> ② 9/16（火）10:00まで<9/16 9:00AMまでのオーダー…"
type textarea "x"
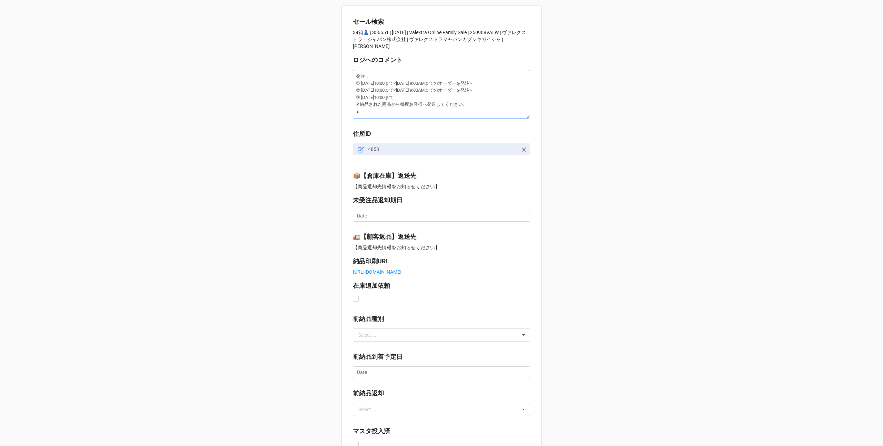
type textarea "発注： ① 9/10（水）10:00まで<9/10 9:00AMまでのオーダーを発注> ② 9/16（火）10:00まで<9/16 9:00AMまでのオーダー…"
type textarea "x"
type textarea "発注： ① 9/10（水）10:00まで<9/10 9:00AMまでのオーダーを発注> ② 9/16（火）10:00まで<9/16 9:00AMまでのオーダー…"
type textarea "x"
type textarea "発注： ① 9/10（水）10:00まで<9/10 9:00AMまでのオーダーを発注> ② 9/16（火）10:00まで<9/16 9:00AMまでのオーダー…"
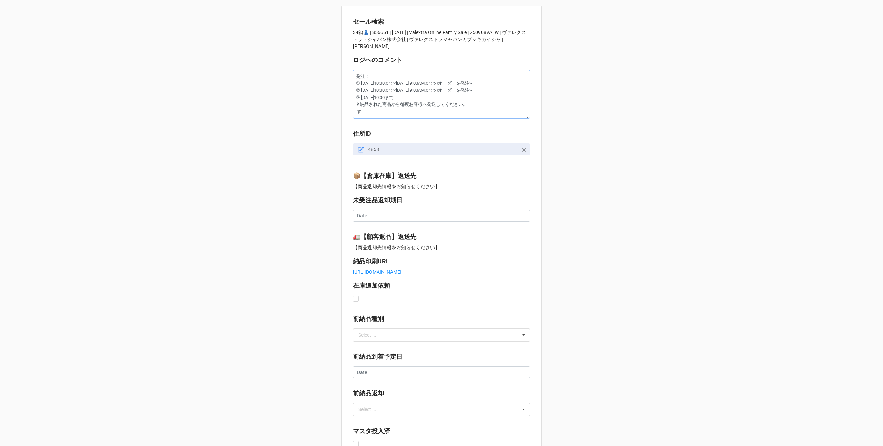
type textarea "x"
type textarea "発注： ① 9/10（水）10:00まで<9/10 9:00AMまでのオーダーを発注> ② 9/16（火）10:00まで<9/16 9:00AMまでのオーダー…"
type textarea "x"
type textarea "発注： ① 9/10（水）10:00まで<9/10 9:00AMまでのオーダーを発注> ② 9/16（火）10:00まで<9/16 9:00AMまでのオーダー…"
type textarea "x"
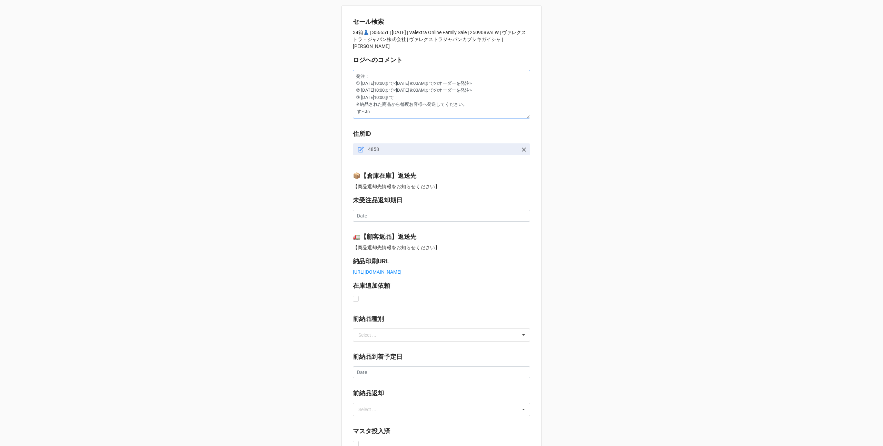
type textarea "発注： ① 9/10（水）10:00まで<9/10 9:00AMまでのオーダーを発注> ② 9/16（火）10:00まで<9/16 9:00AMまでのオーダー…"
type textarea "x"
type textarea "発注： ① 9/10（水）10:00まで<9/10 9:00AMまでのオーダーを発注> ② 9/16（火）10:00まで<9/16 9:00AMまでのオーダー…"
type textarea "x"
type textarea "発注： ① 9/10（水）10:00まで<9/10 9:00AMまでのオーダーを発注> ② 9/16（火）10:00まで<9/16 9:00AMまでのオーダー…"
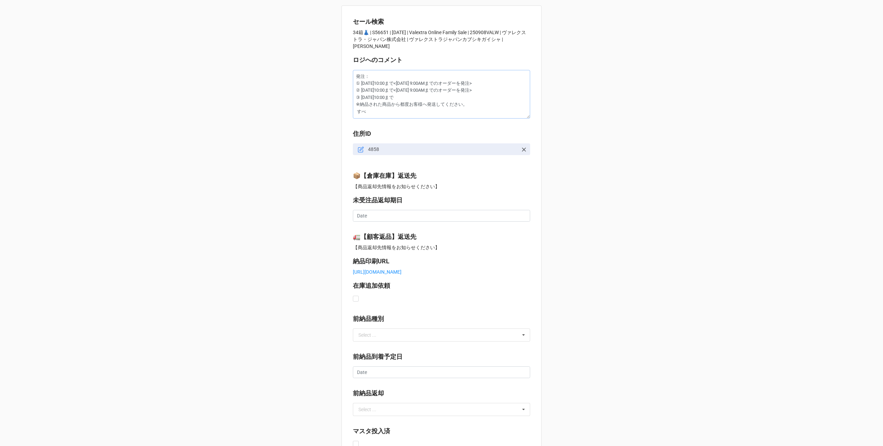
type textarea "x"
type textarea "発注： ① 9/10（水）10:00まで<9/10 9:00AMまでのオーダーを発注> ② 9/16（火）10:00まで<9/16 9:00AMまでのオーダー…"
type textarea "x"
type textarea "発注： ① 9/10（水）10:00まで<9/10 9:00AMまでのオーダーを発注> ② 9/16（火）10:00まで<9/16 9:00AMまでのオーダー…"
type textarea "x"
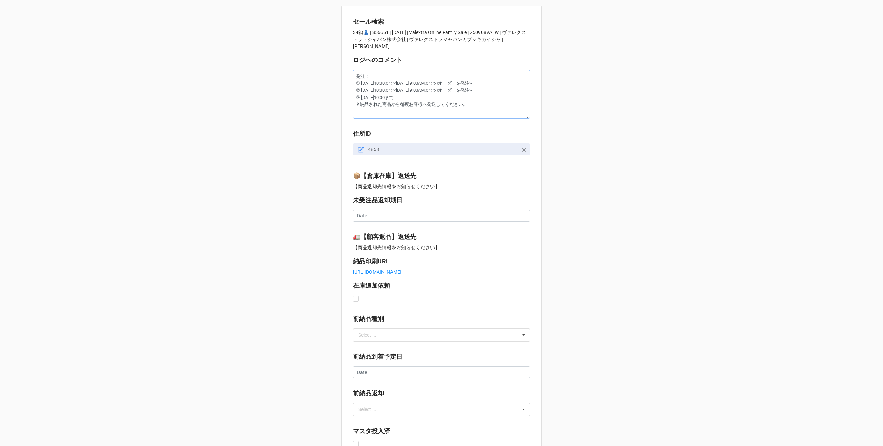
type textarea "発注： ① 9/10（水）10:00まで<9/10 9:00AMまでのオーダーを発注> ② 9/16（火）10:00まで<9/16 9:00AMまでのオーダー…"
type textarea "x"
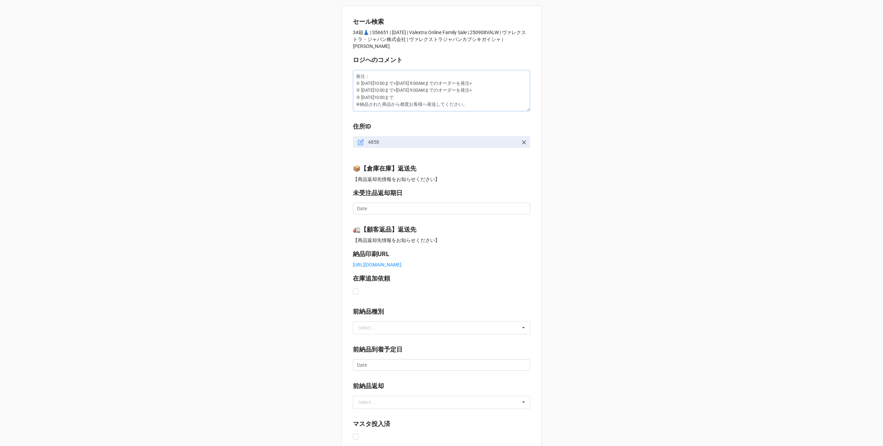
drag, startPoint x: 474, startPoint y: 101, endPoint x: 340, endPoint y: 98, distance: 134.2
click at [341, 98] on div "セール検索 34箱👗 | S56651 | 08/28 (木) | Valextra Online Family Sale | 250908VALW | ヴァ…" at bounding box center [441, 410] width 200 height 808
type textarea "発注： ① 9/10（水）10:00まで<9/10 9:00AMまでのオーダーを発注> ② 9/16（火）10:00まで<9/16 9:00AMまでのオーダー…"
click at [457, 96] on textarea "発注： ① 9/10（水）10:00まで<9/10 9:00AMまでのオーダーを発注> ② 9/16（火）10:00まで<9/16 9:00AMまでのオーダー…" at bounding box center [441, 90] width 177 height 41
drag, startPoint x: 471, startPoint y: 97, endPoint x: 336, endPoint y: 97, distance: 134.8
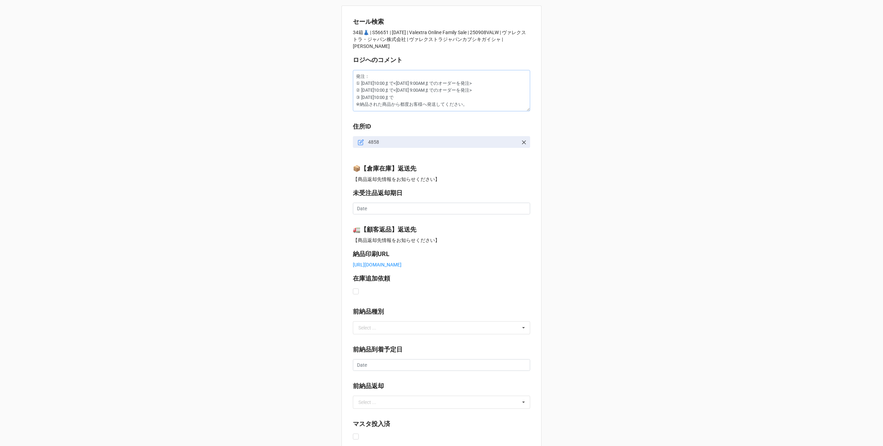
click at [336, 97] on div "セール検索 34箱👗 | S56651 | 08/28 (木) | Valextra Online Family Sale | 250908VALW | ヴァ…" at bounding box center [441, 412] width 883 height 824
paste textarea "、"
type textarea "x"
type textarea "発注： ① 9/10（水）10:00まで<9/10 9:00AMまでのオーダーを発注> ② 9/16（火）10:00まで<9/16 9:00AMまでのオーダー…"
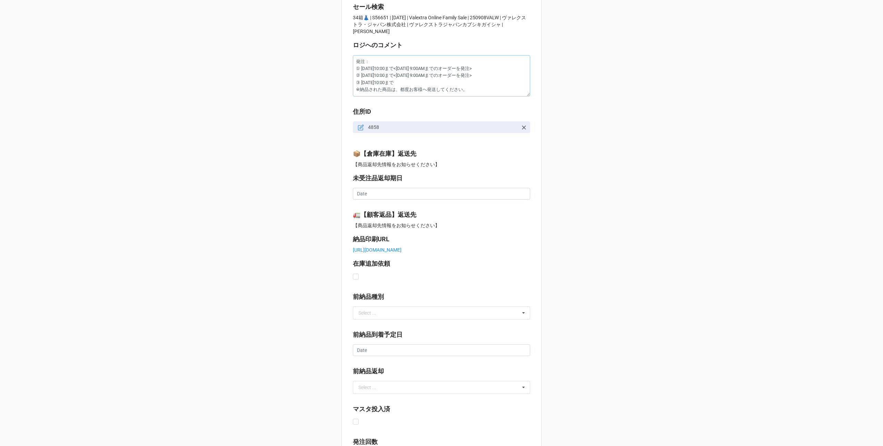
scroll to position [13, 0]
click at [470, 85] on textarea "発注： ① 9/10（水）10:00まで<9/10 9:00AMまでのオーダーを発注> ② 9/16（火）10:00まで<9/16 9:00AMまでのオーダー…" at bounding box center [441, 77] width 177 height 41
click at [434, 87] on textarea "発注： ① 9/10（水）10:00まで<9/10 9:00AMまでのオーダーを発注> ② 9/16（火）10:00まで<9/16 9:00AMまでのオーダー…" at bounding box center [441, 77] width 177 height 41
type textarea "x"
type textarea "発注： ① 9/10（水）10:00まで<9/10 9:00AMまでのオーダーを発注> ② 9/16（火）10:00まで<9/16 9:00AMまでのオーダー…"
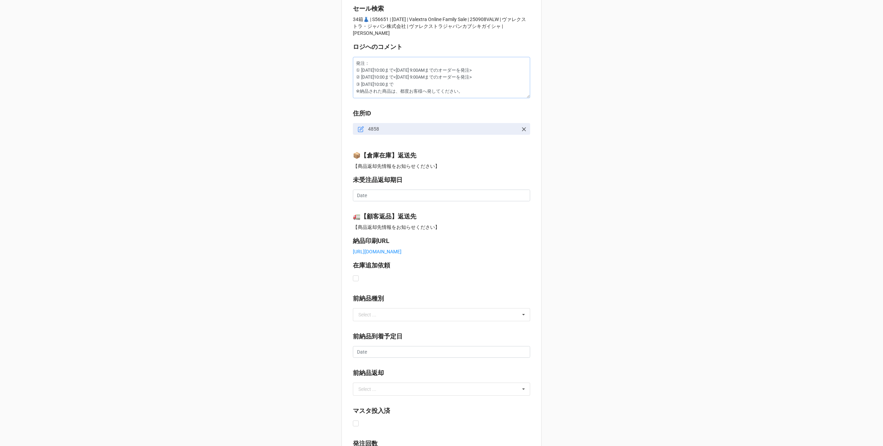
type textarea "x"
type textarea "発注： ① 9/10（水）10:00まで<9/10 9:00AMまでのオーダーを発注> ② 9/16（火）10:00まで<9/16 9:00AMまでのオーダー…"
type textarea "x"
type textarea "発注： ① 9/10（水）10:00まで<9/10 9:00AMまでのオーダーを発注> ② 9/16（火）10:00まで<9/16 9:00AMまでのオーダー…"
type textarea "x"
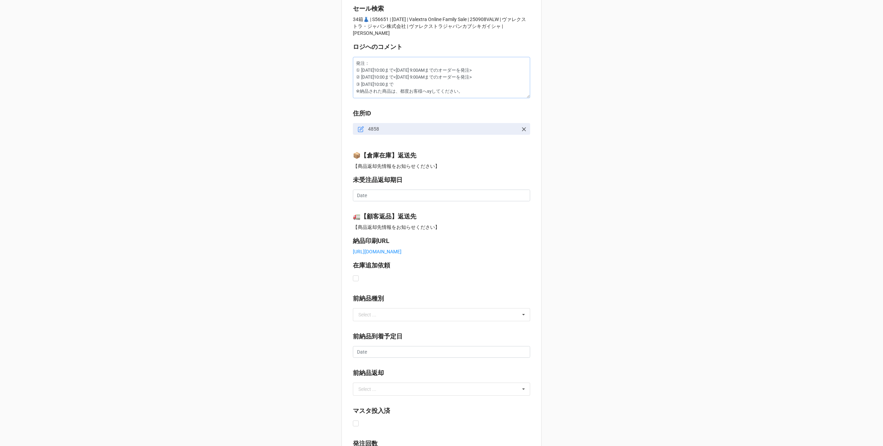
type textarea "発注： ① 9/10（水）10:00まで<9/10 9:00AMまでのオーダーを発注> ② 9/16（火）10:00まで<9/16 9:00AMまでのオーダー…"
type textarea "x"
type textarea "発注： ① 9/10（水）10:00まで<9/10 9:00AMまでのオーダーを発注> ② 9/16（火）10:00まで<9/16 9:00AMまでのオーダー…"
type textarea "x"
type textarea "発注： ① 9/10（水）10:00まで<9/10 9:00AMまでのオーダーを発注> ② 9/16（火）10:00まで<9/16 9:00AMまでのオーダー…"
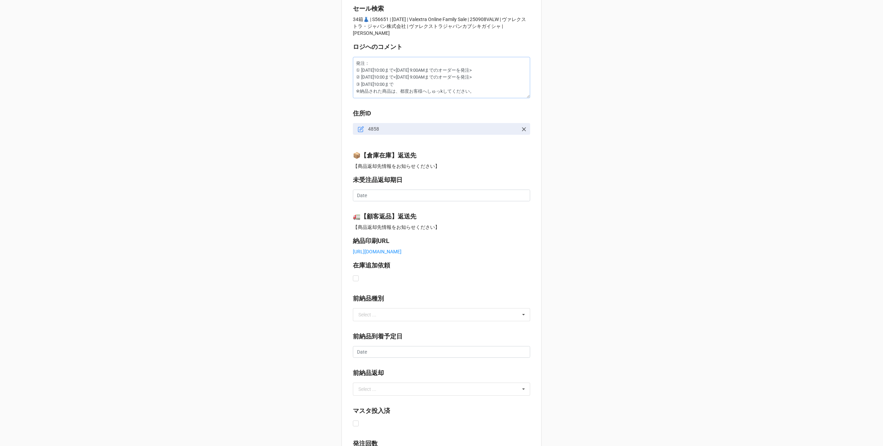
type textarea "x"
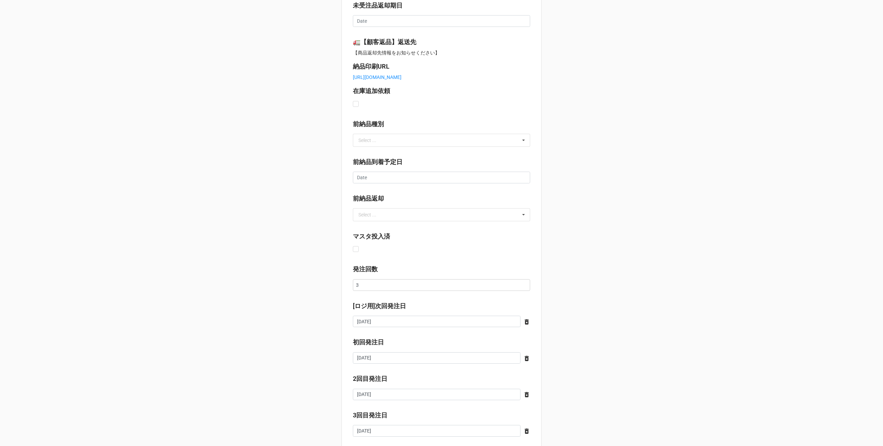
scroll to position [378, 0]
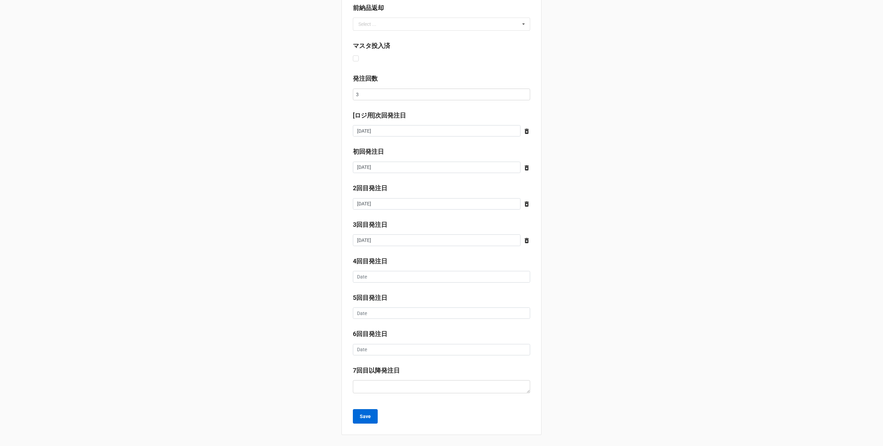
type textarea "発注： ① 9/10（水）10:00まで<9/10 9:00AMまでのオーダーを発注> ② 9/16（火）10:00まで<9/16 9:00AMまでのオーダー…"
click at [365, 416] on b "Save" at bounding box center [365, 416] width 11 height 7
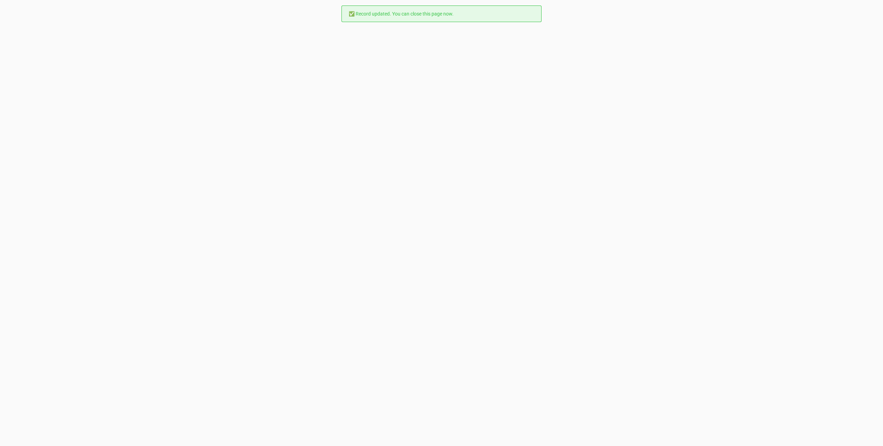
scroll to position [0, 0]
